Goal: Task Accomplishment & Management: Complete application form

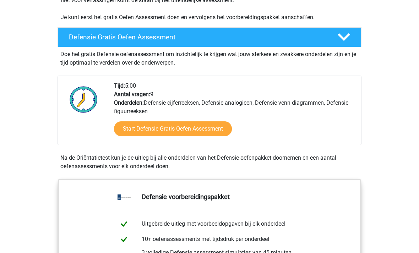
scroll to position [175, 0]
click at [218, 128] on link "Start Defensie Gratis Oefen Assessment" at bounding box center [173, 128] width 118 height 15
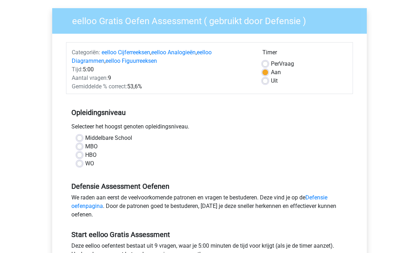
scroll to position [52, 0]
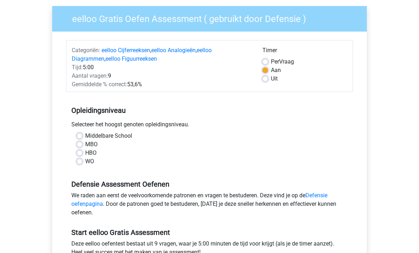
click at [85, 146] on label "MBO" at bounding box center [91, 144] width 12 height 9
click at [78, 146] on input "MBO" at bounding box center [80, 143] width 6 height 7
radio input "true"
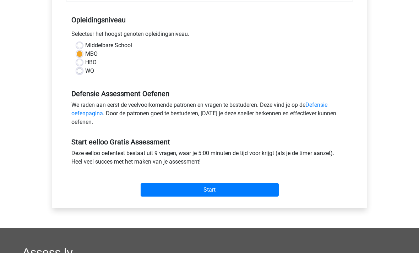
scroll to position [143, 0]
click at [245, 186] on input "Start" at bounding box center [209, 189] width 138 height 13
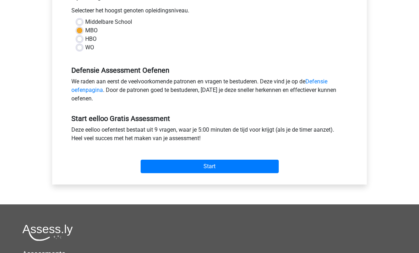
scroll to position [166, 0]
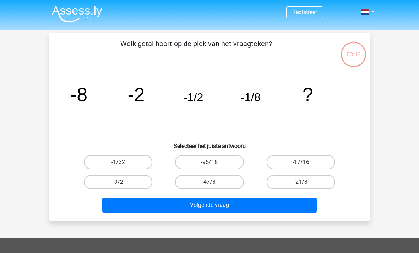
click at [297, 160] on label "-17/16" at bounding box center [300, 162] width 68 height 14
click at [300, 162] on input "-17/16" at bounding box center [302, 164] width 5 height 5
radio input "true"
click at [256, 207] on button "Volgende vraag" at bounding box center [209, 205] width 215 height 15
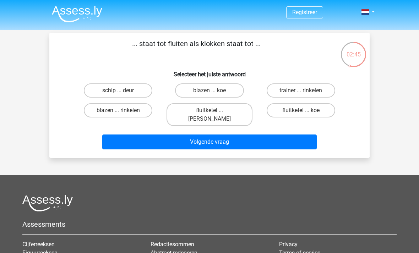
click at [226, 110] on label "fluitketel ... luiden" at bounding box center [208, 114] width 85 height 23
click at [214, 110] on input "fluitketel ... luiden" at bounding box center [211, 112] width 5 height 5
radio input "true"
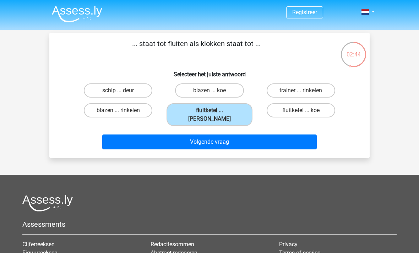
click at [216, 138] on button "Volgende vraag" at bounding box center [209, 141] width 215 height 15
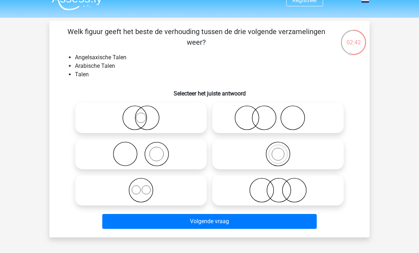
scroll to position [12, 0]
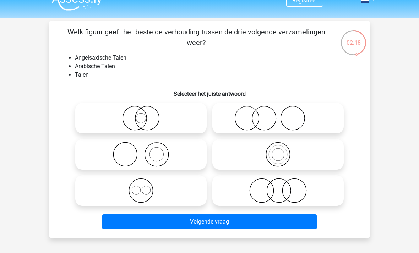
click at [334, 192] on icon at bounding box center [278, 190] width 126 height 25
click at [282, 187] on input "radio" at bounding box center [280, 184] width 5 height 5
radio input "true"
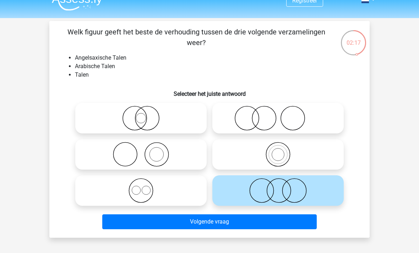
click at [277, 220] on button "Volgende vraag" at bounding box center [209, 221] width 215 height 15
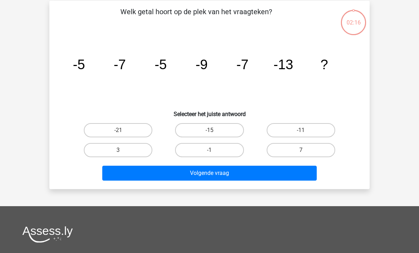
scroll to position [33, 0]
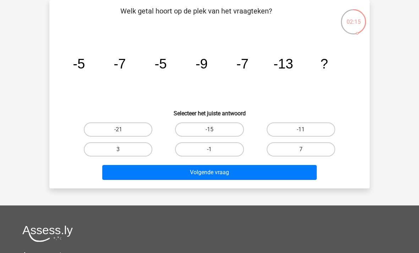
click at [34, 53] on div "Registreer" at bounding box center [209, 179] width 419 height 425
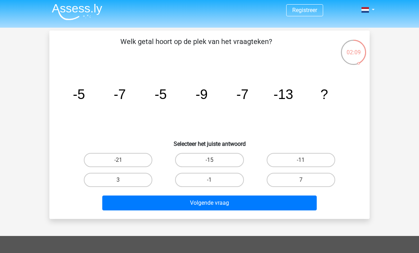
scroll to position [0, 0]
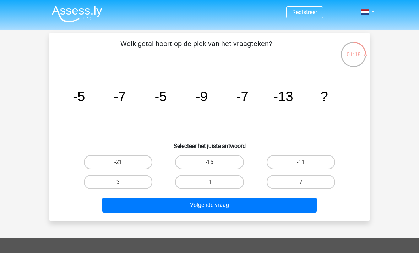
click at [122, 48] on p "Welk getal hoort op de plek van het vraagteken?" at bounding box center [196, 48] width 271 height 21
click at [300, 185] on label "7" at bounding box center [300, 182] width 68 height 14
click at [300, 185] on input "7" at bounding box center [302, 184] width 5 height 5
radio input "true"
click at [275, 205] on button "Volgende vraag" at bounding box center [209, 205] width 215 height 15
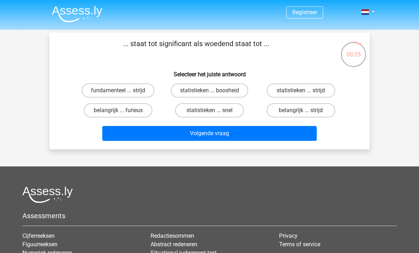
click at [324, 109] on label "belangrijk ... strijd" at bounding box center [300, 110] width 68 height 14
click at [305, 110] on input "belangrijk ... strijd" at bounding box center [302, 112] width 5 height 5
radio input "true"
click at [296, 134] on button "Volgende vraag" at bounding box center [209, 133] width 215 height 15
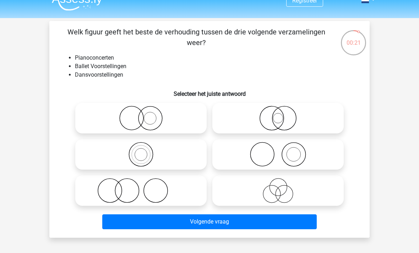
scroll to position [12, 0]
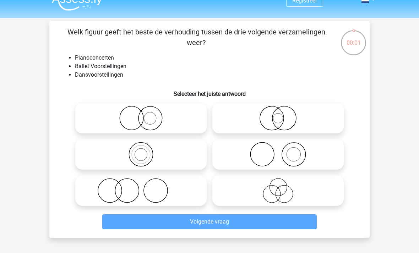
click at [179, 191] on icon at bounding box center [141, 190] width 126 height 25
click at [145, 187] on input "radio" at bounding box center [143, 184] width 5 height 5
radio input "true"
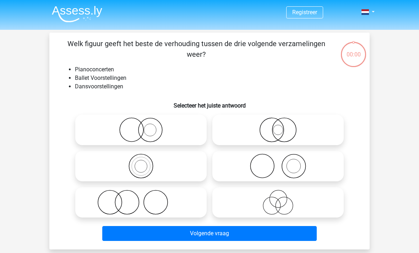
scroll to position [12, 0]
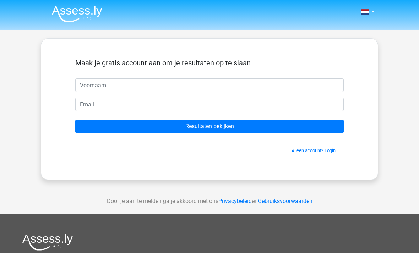
scroll to position [12, 0]
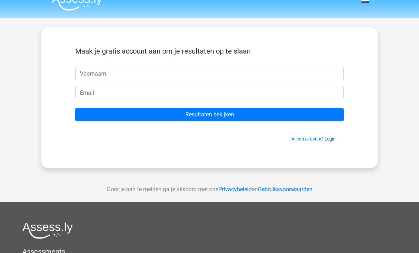
click at [297, 71] on input "text" at bounding box center [209, 73] width 268 height 13
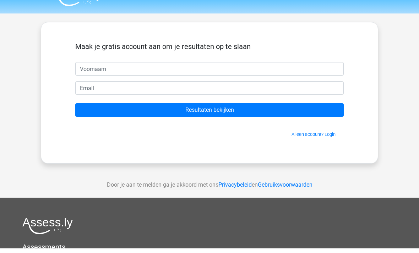
scroll to position [1, 0]
